Goal: Task Accomplishment & Management: Complete application form

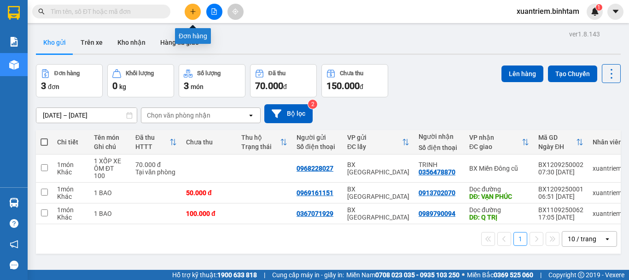
click at [193, 12] on icon "plus" at bounding box center [193, 11] width 6 height 6
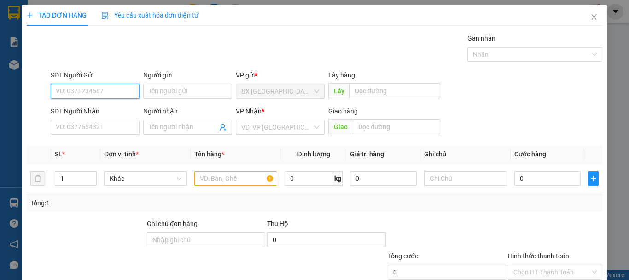
drag, startPoint x: 103, startPoint y: 92, endPoint x: 151, endPoint y: 77, distance: 50.6
click at [105, 92] on input "SĐT Người Gửi" at bounding box center [95, 91] width 89 height 15
type input "0362807939"
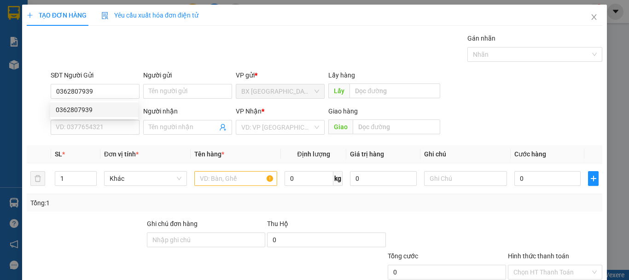
click at [88, 117] on div "0362807939 0362807939" at bounding box center [94, 109] width 88 height 18
click at [93, 113] on div "SĐT Người Nhận" at bounding box center [95, 111] width 89 height 10
click at [93, 120] on input "SĐT Người Nhận" at bounding box center [95, 127] width 89 height 15
click at [109, 87] on input "0362807939" at bounding box center [95, 91] width 89 height 15
click at [94, 109] on div "0362807939" at bounding box center [94, 110] width 77 height 10
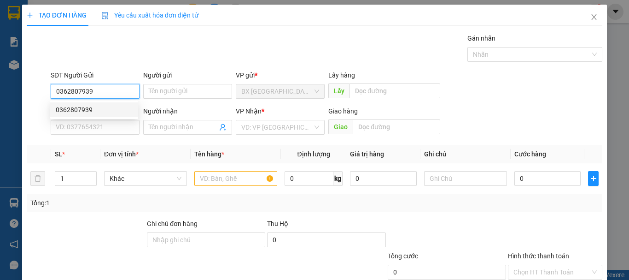
type input "0946799398"
type input "bé như/0966723738"
type input "hà tĩnh"
type input "100.000"
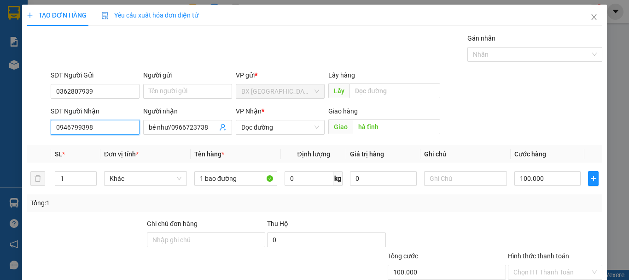
click at [104, 128] on input "0946799398" at bounding box center [95, 127] width 89 height 15
click at [104, 143] on div "0946799398 - bé như/0966723738" at bounding box center [106, 145] width 101 height 10
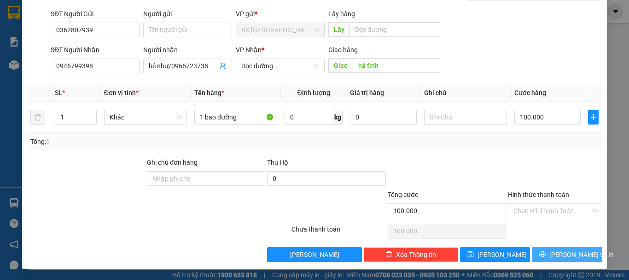
click at [561, 249] on span "[PERSON_NAME] và In" at bounding box center [581, 254] width 64 height 10
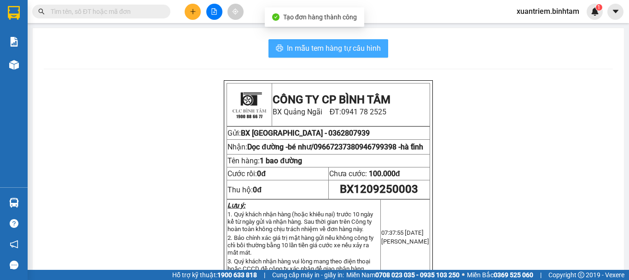
click at [356, 47] on span "In mẫu tem hàng tự cấu hình" at bounding box center [334, 48] width 94 height 12
